Goal: Find specific page/section

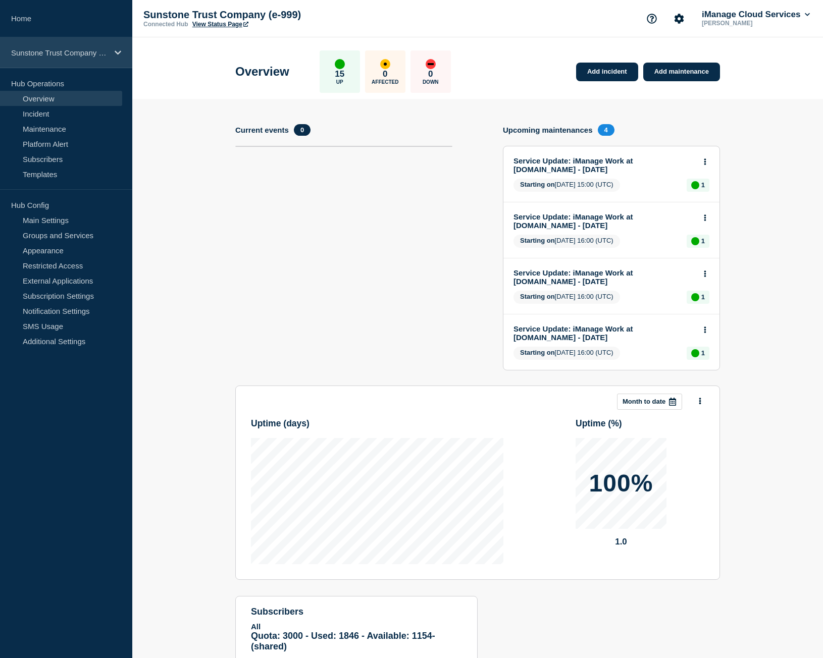
click at [52, 59] on div "Sunstone Trust Company (e-999)" at bounding box center [66, 52] width 132 height 31
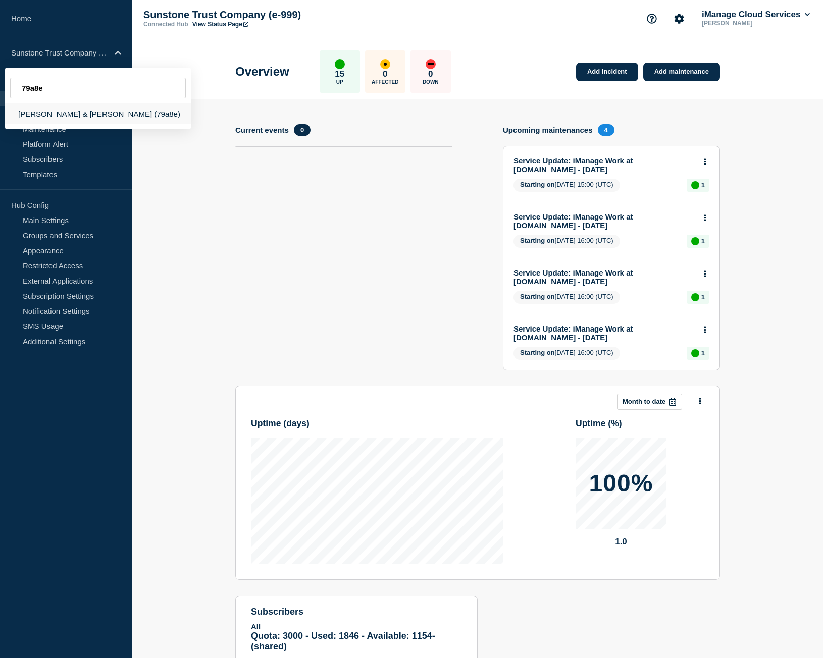
type input "79a8e"
click at [87, 114] on div "[PERSON_NAME] & [PERSON_NAME] (79a8e)" at bounding box center [98, 113] width 186 height 21
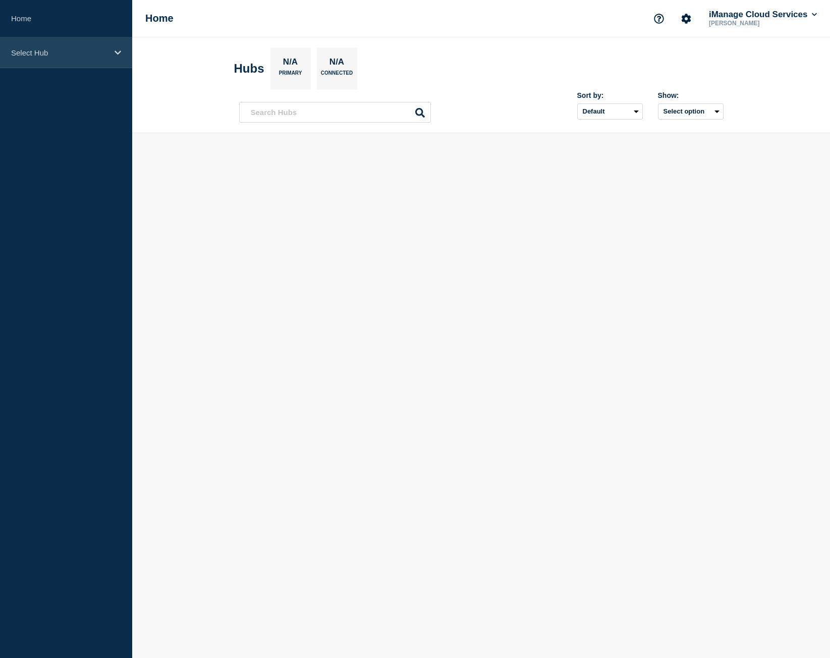
click at [83, 55] on p "Select Hub" at bounding box center [59, 52] width 97 height 9
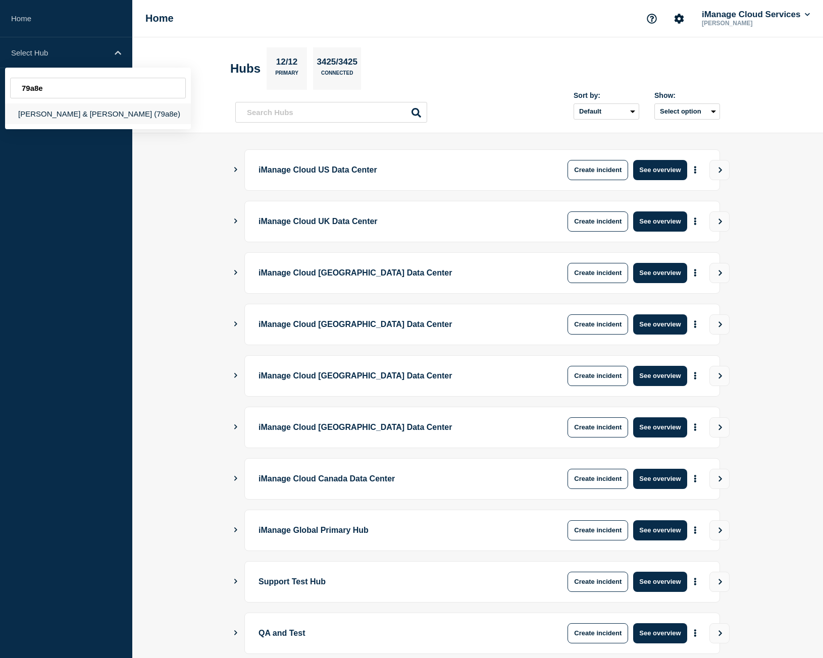
type input "79a8e"
click at [91, 111] on div "[PERSON_NAME] & [PERSON_NAME] (79a8e)" at bounding box center [98, 113] width 186 height 21
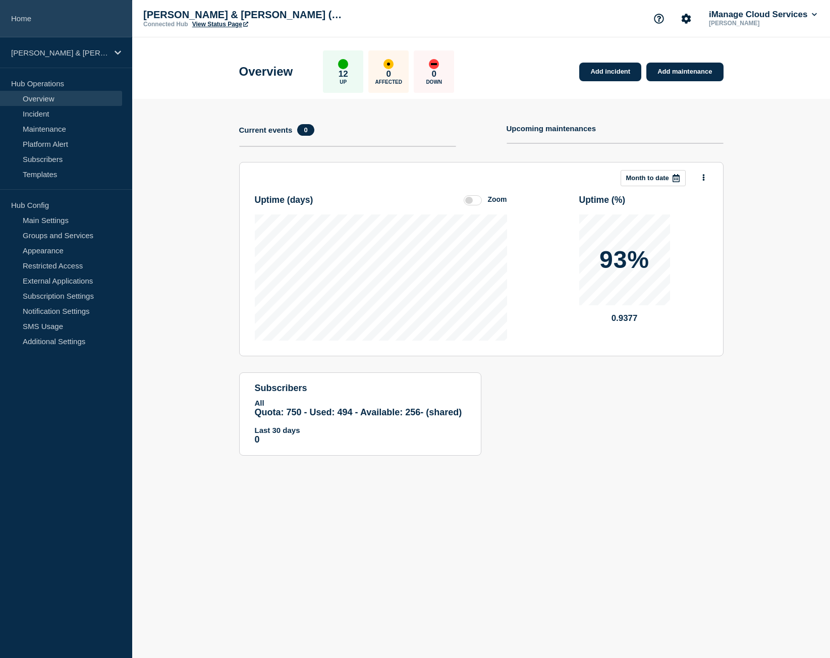
click at [87, 27] on link "Home" at bounding box center [66, 18] width 132 height 37
